Goal: Task Accomplishment & Management: Manage account settings

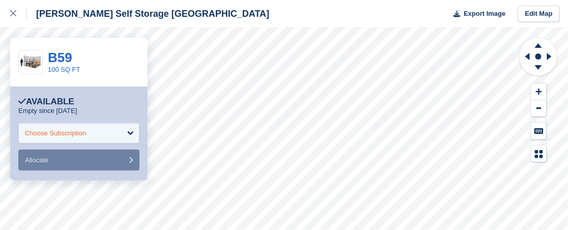
click at [130, 135] on div "Choose Subscription" at bounding box center [78, 133] width 121 height 20
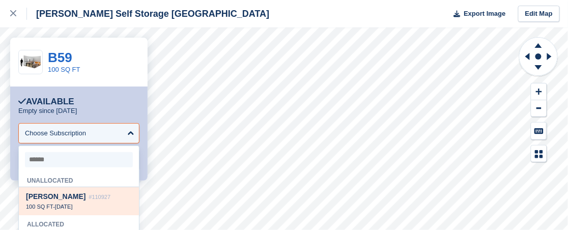
click at [96, 206] on div "100 SQ FT - 30 Sep" at bounding box center [79, 206] width 106 height 7
select select "******"
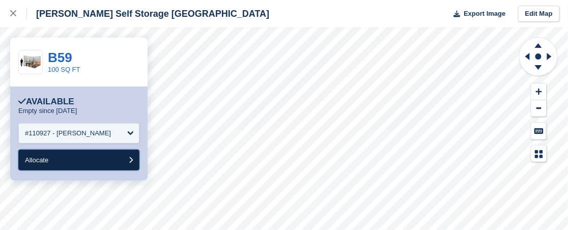
click at [107, 159] on button "Allocate" at bounding box center [78, 160] width 121 height 21
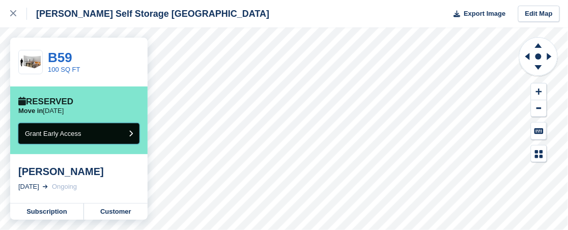
click at [89, 130] on button "Grant Early Access" at bounding box center [78, 133] width 121 height 21
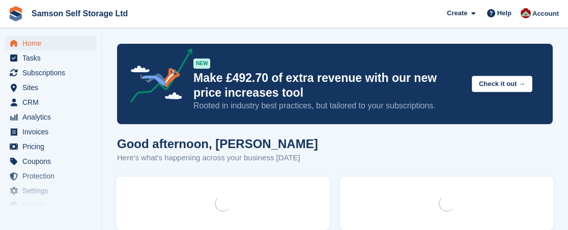
scroll to position [405, 0]
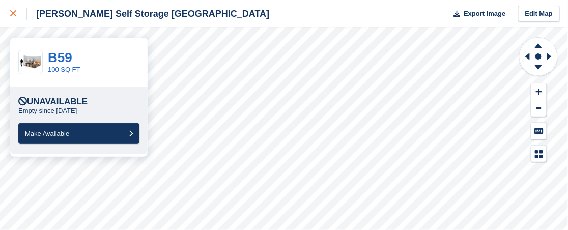
click at [14, 12] on icon at bounding box center [13, 13] width 6 height 6
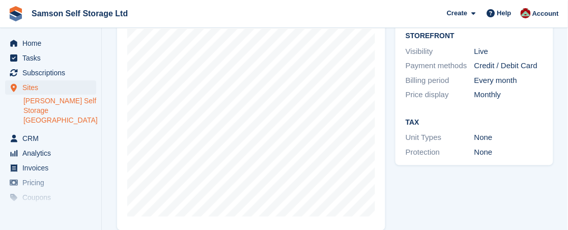
scroll to position [203, 0]
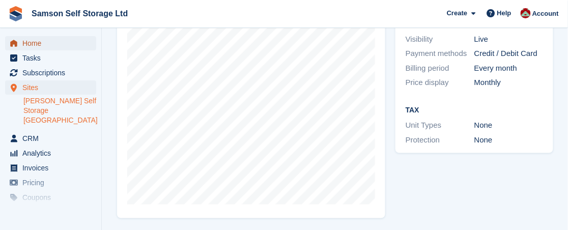
click at [29, 45] on span "Home" at bounding box center [52, 43] width 61 height 14
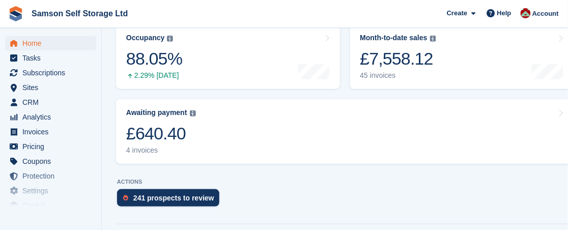
scroll to position [153, 0]
click at [158, 134] on div "£640.40" at bounding box center [161, 133] width 70 height 21
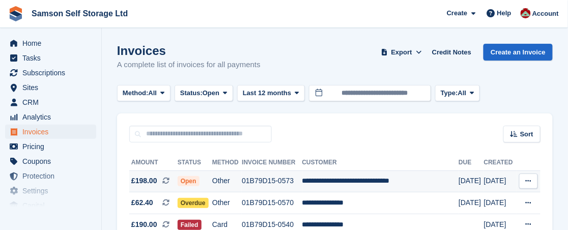
click at [191, 181] on span "Open" at bounding box center [189, 181] width 22 height 10
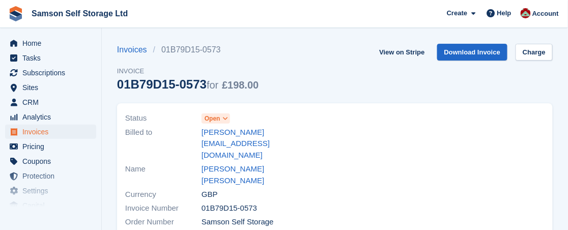
click at [219, 121] on span "Open" at bounding box center [213, 118] width 16 height 9
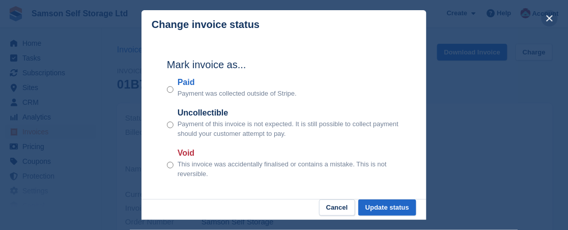
click at [551, 17] on button "close" at bounding box center [550, 18] width 16 height 16
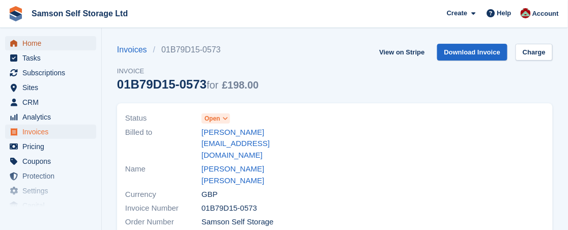
click at [41, 44] on span "Home" at bounding box center [52, 43] width 61 height 14
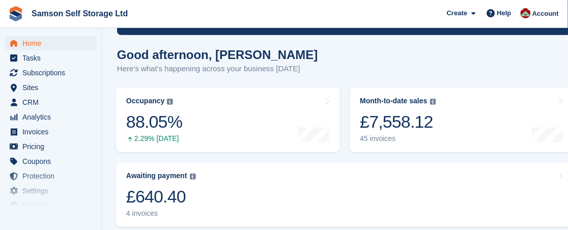
scroll to position [101, 0]
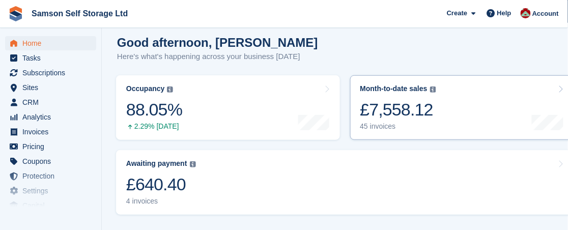
click at [385, 106] on div "£7,558.12" at bounding box center [399, 109] width 76 height 21
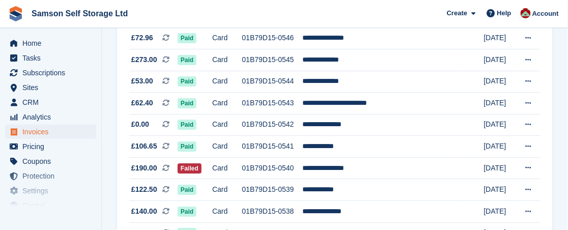
scroll to position [764, 0]
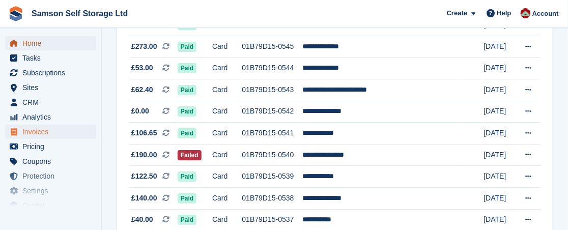
click at [39, 45] on span "Home" at bounding box center [52, 43] width 61 height 14
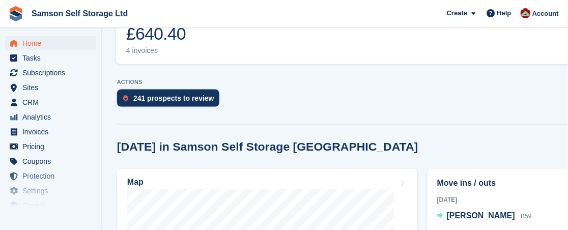
scroll to position [254, 0]
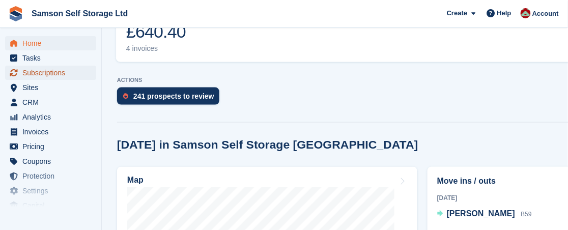
click at [31, 75] on span "Subscriptions" at bounding box center [52, 73] width 61 height 14
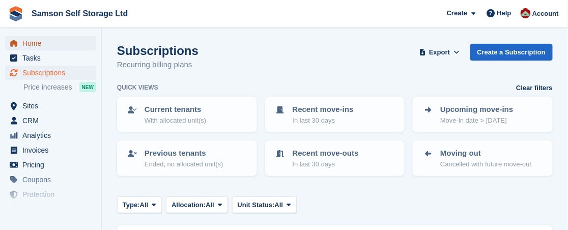
click at [37, 46] on span "Home" at bounding box center [52, 43] width 61 height 14
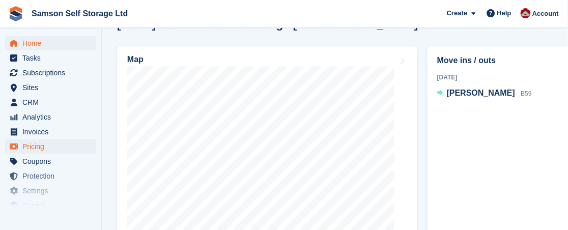
scroll to position [379, 0]
